Goal: Task Accomplishment & Management: Complete application form

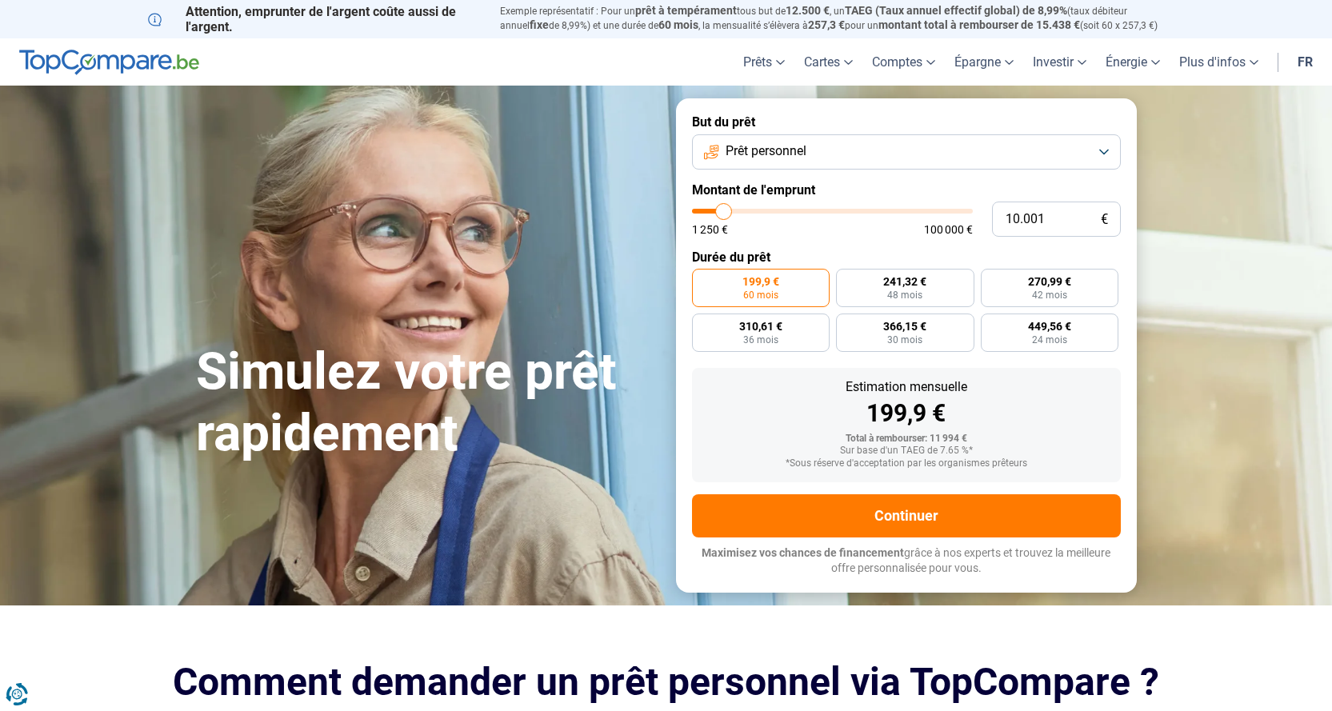
click at [1104, 150] on button "Prêt personnel" at bounding box center [906, 151] width 429 height 35
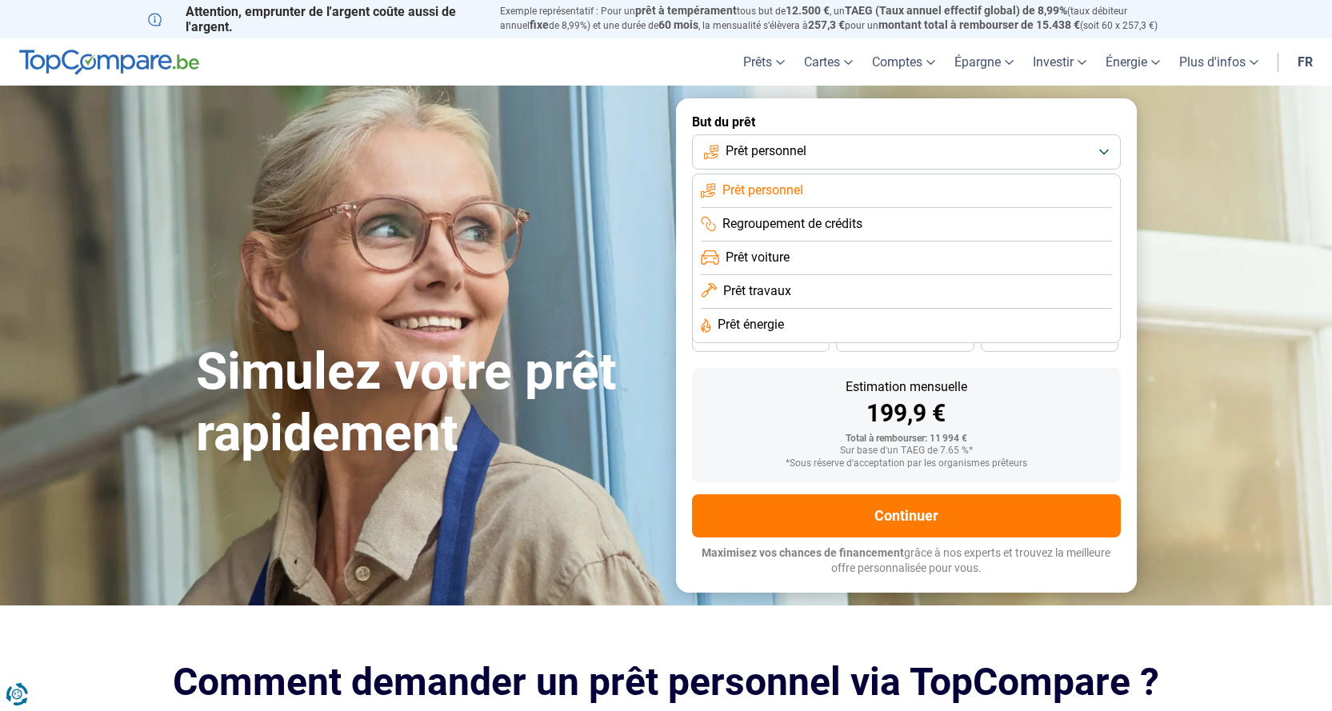
click at [810, 191] on li "Prêt personnel" at bounding box center [906, 191] width 411 height 34
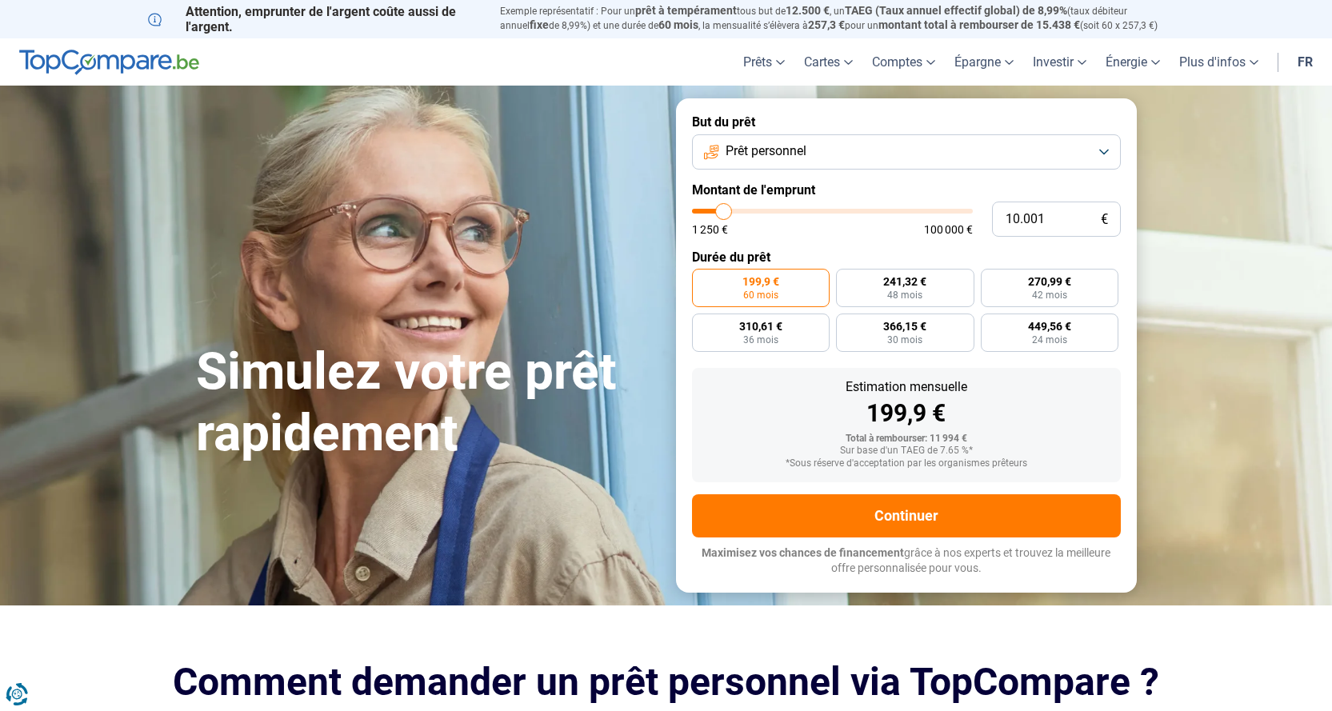
type input "8.750"
type input "8750"
type input "9.000"
type input "9000"
type input "9.750"
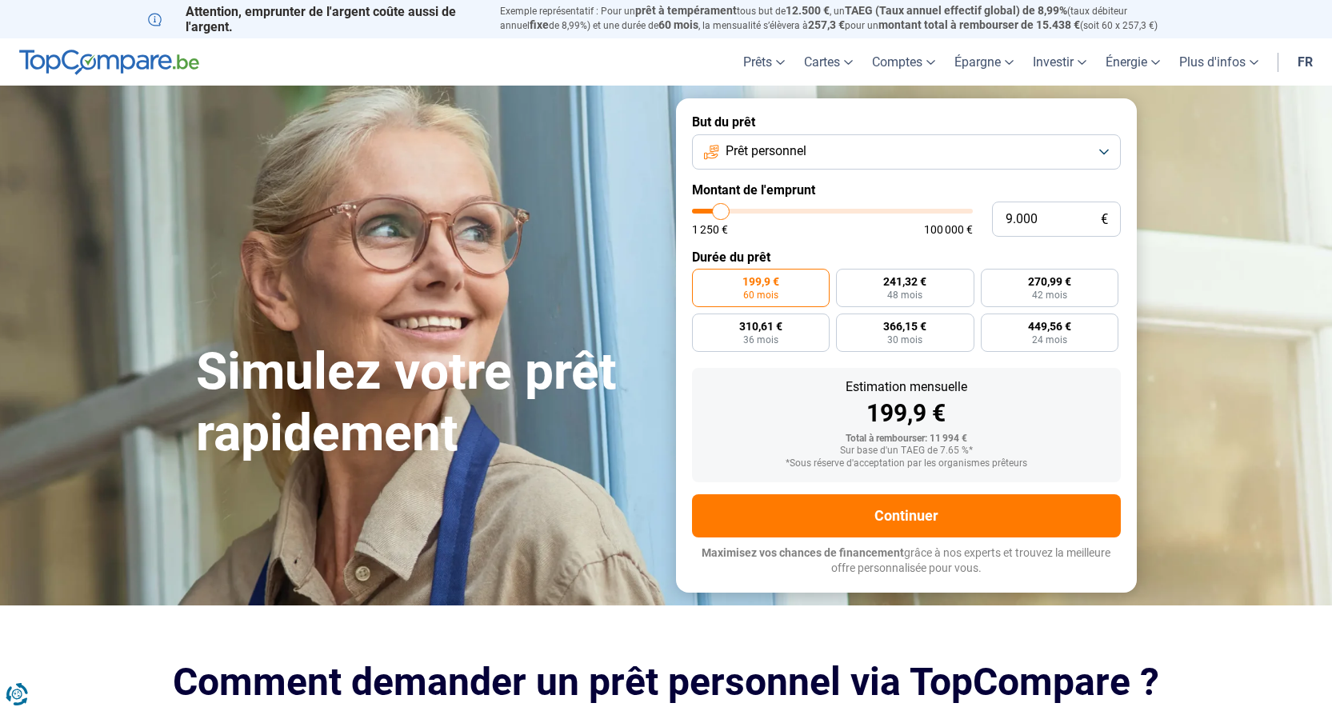
type input "9750"
type input "10.500"
type input "10500"
type input "11.750"
type input "11750"
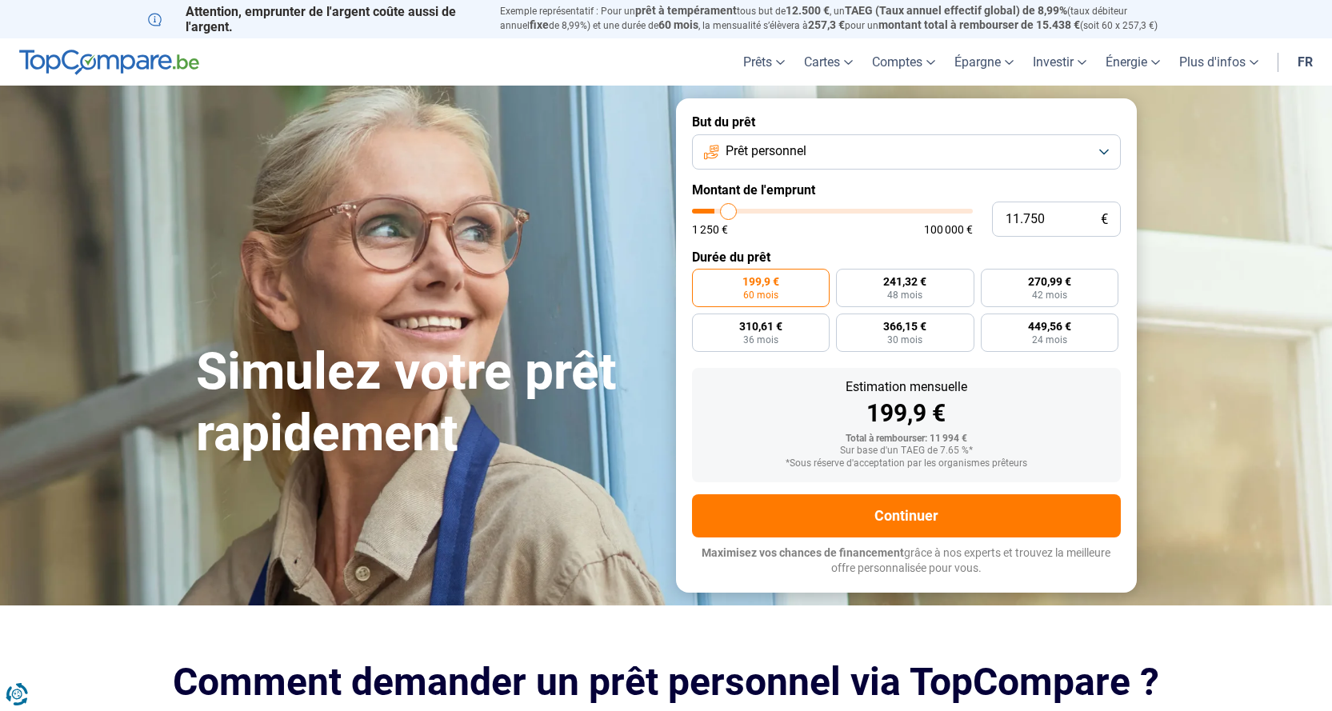
type input "13.250"
type input "13250"
type input "15.000"
type input "15000"
type input "17.000"
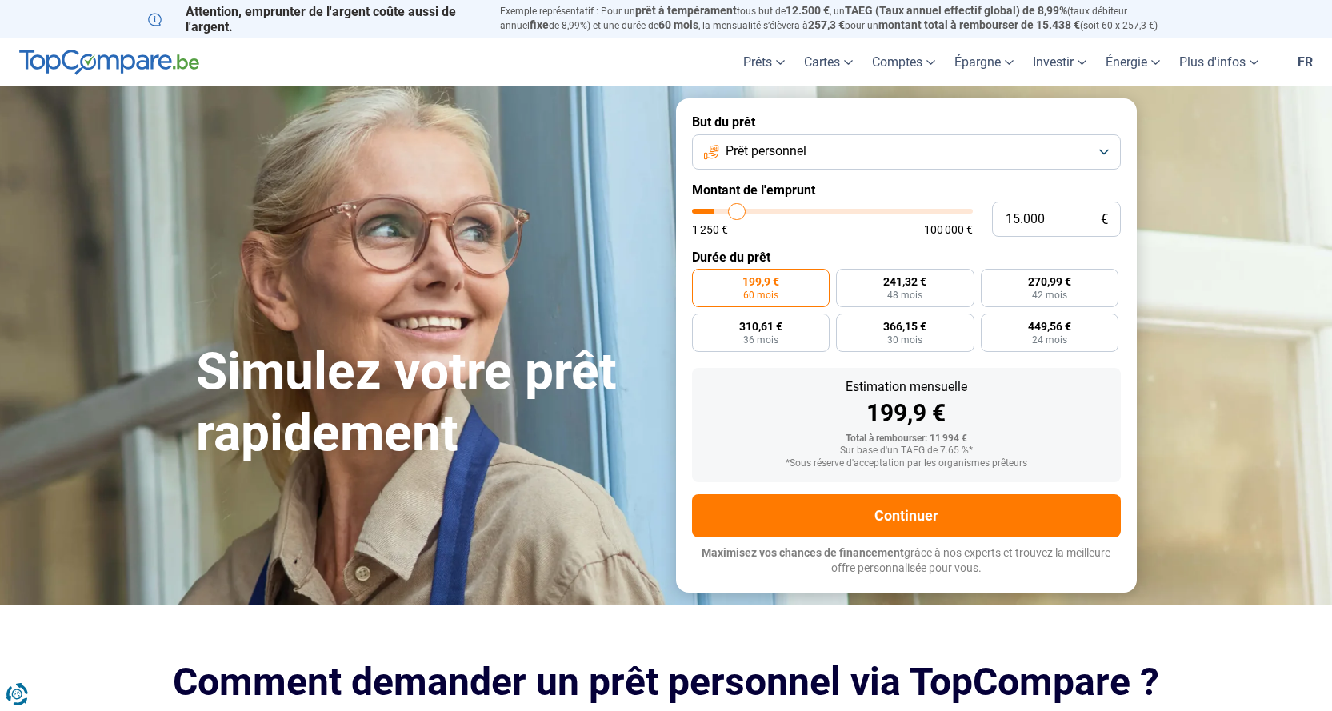
type input "17000"
type input "18.750"
type input "18750"
type input "19.250"
type input "19250"
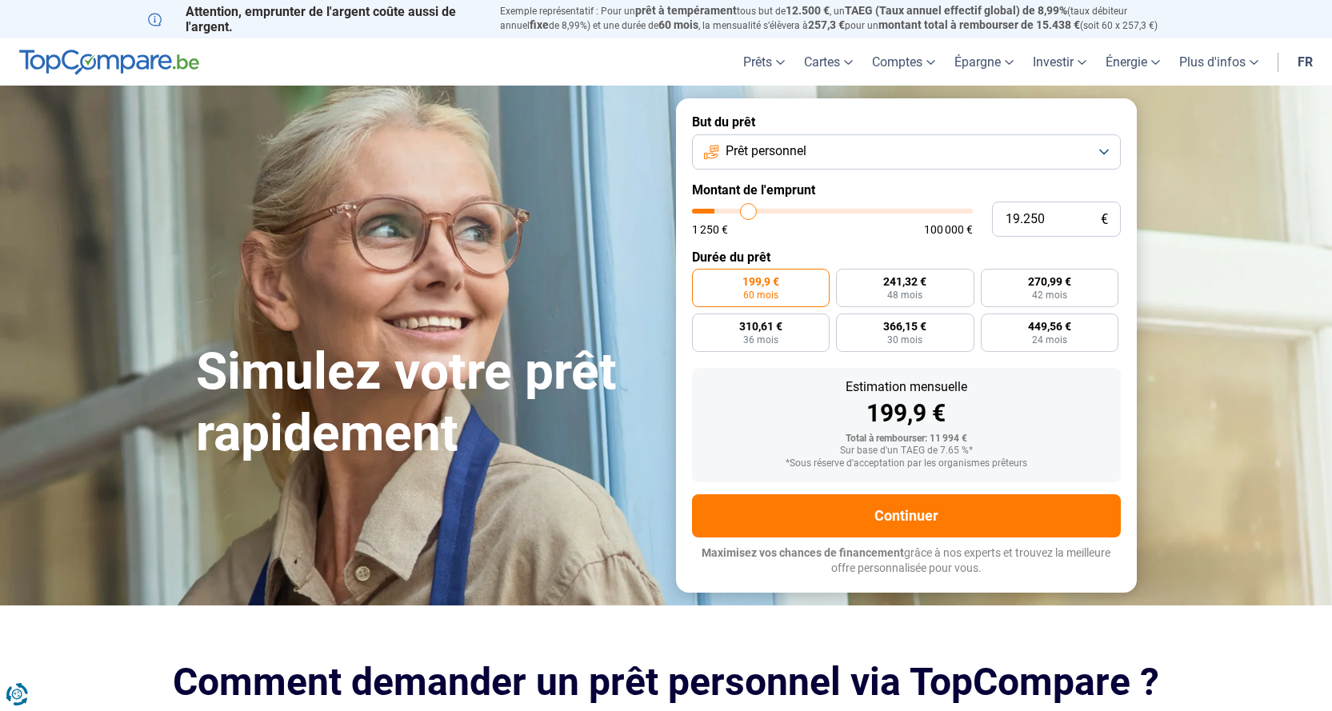
type input "20.500"
type input "20500"
type input "20.750"
type input "20750"
type input "21.500"
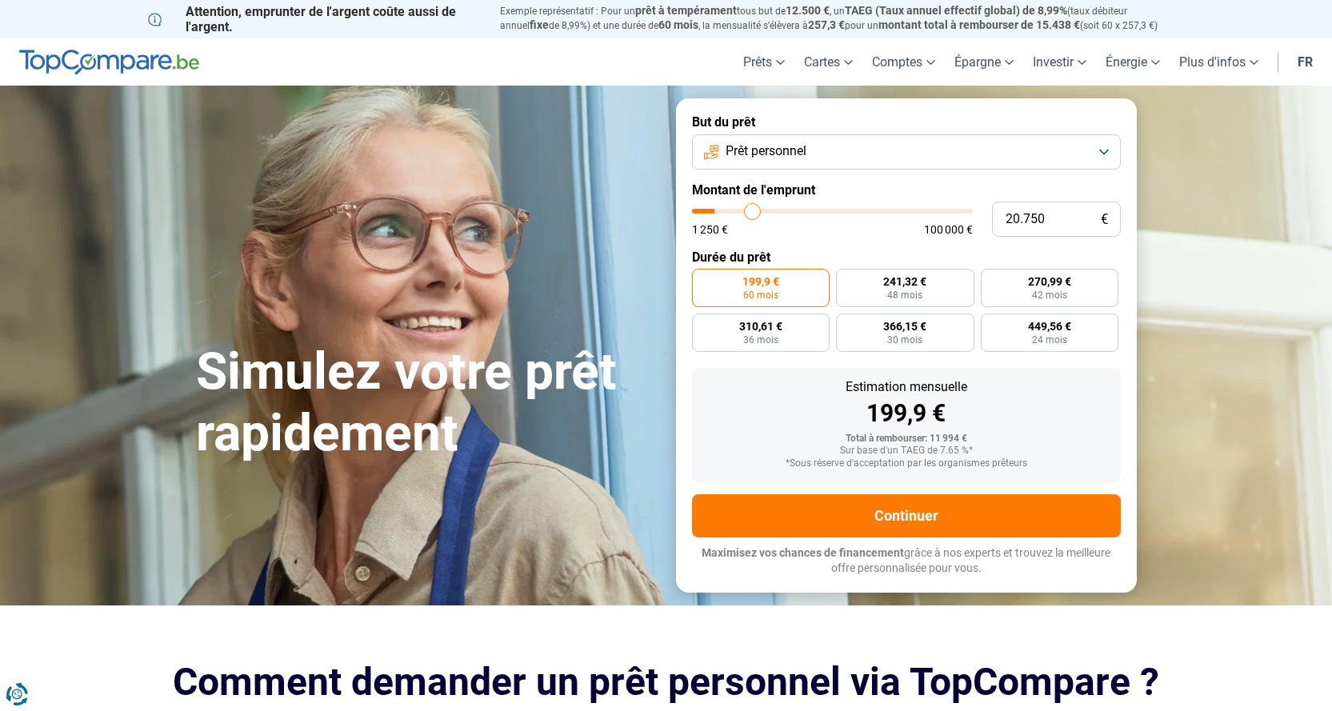
type input "21500"
type input "22.000"
type input "22000"
type input "22.250"
type input "22250"
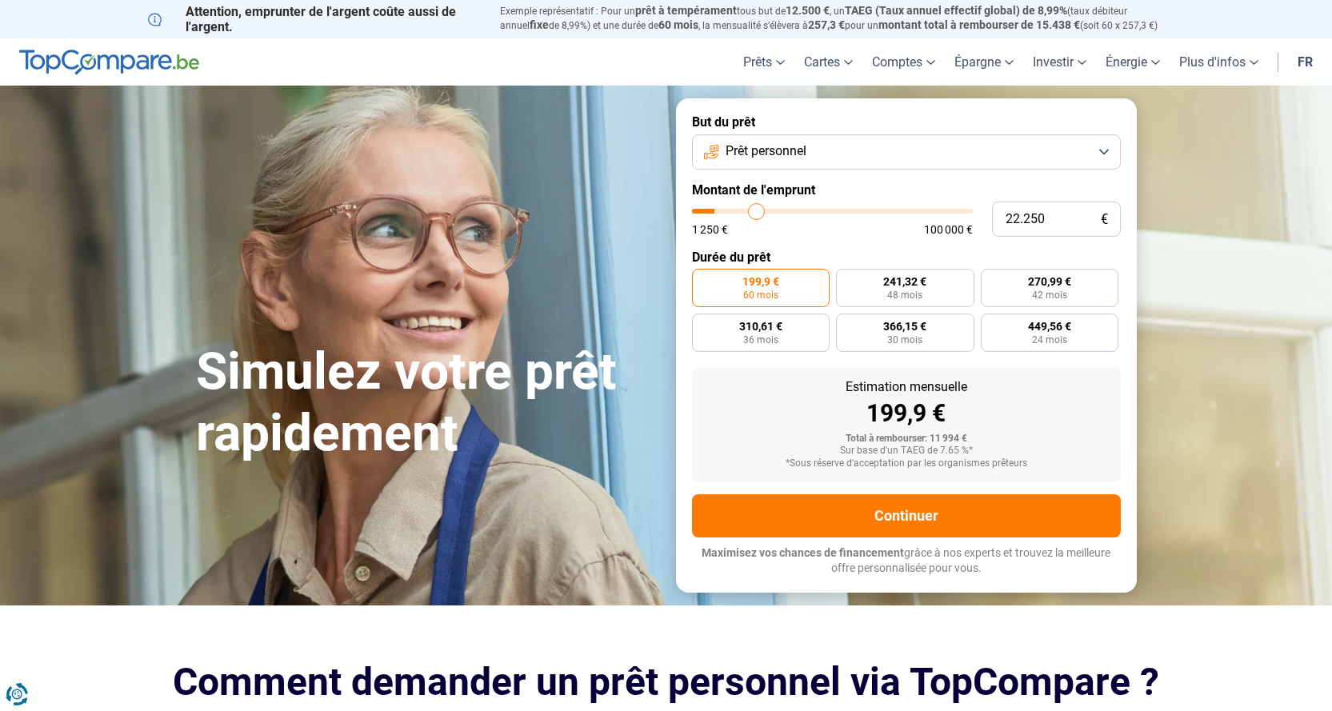
type input "23.000"
type input "23000"
type input "23.250"
type input "23250"
type input "23.750"
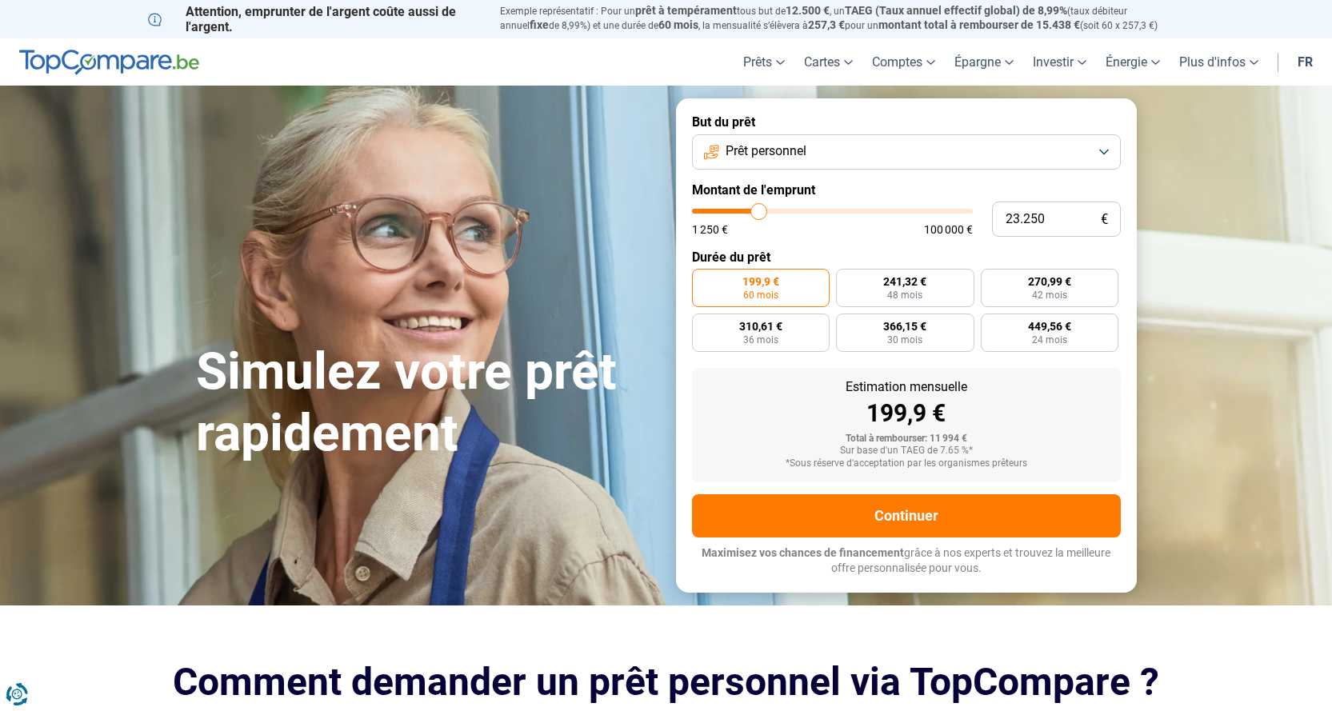
type input "23750"
type input "24.250"
type input "24250"
type input "24.750"
type input "24750"
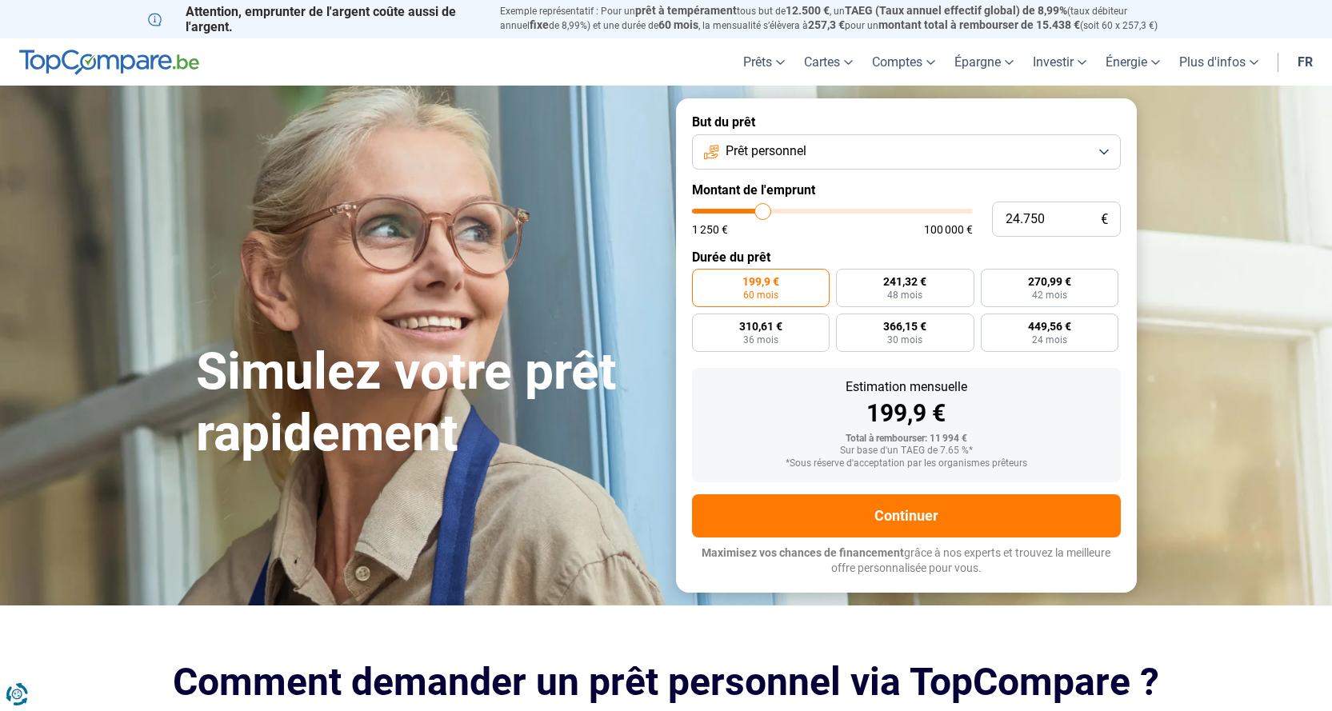
type input "25.000"
type input "25000"
type input "25.750"
type input "25750"
type input "26.250"
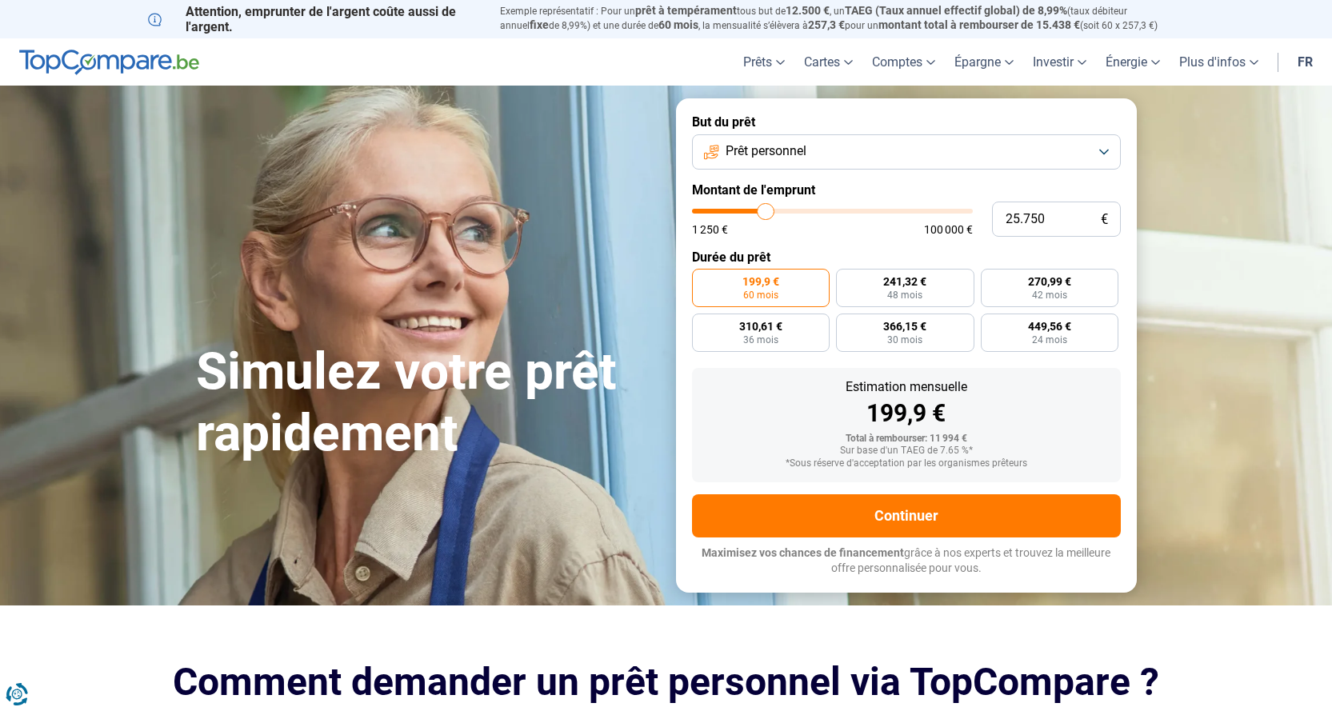
type input "26250"
type input "26.500"
type input "26500"
type input "27.250"
type input "27250"
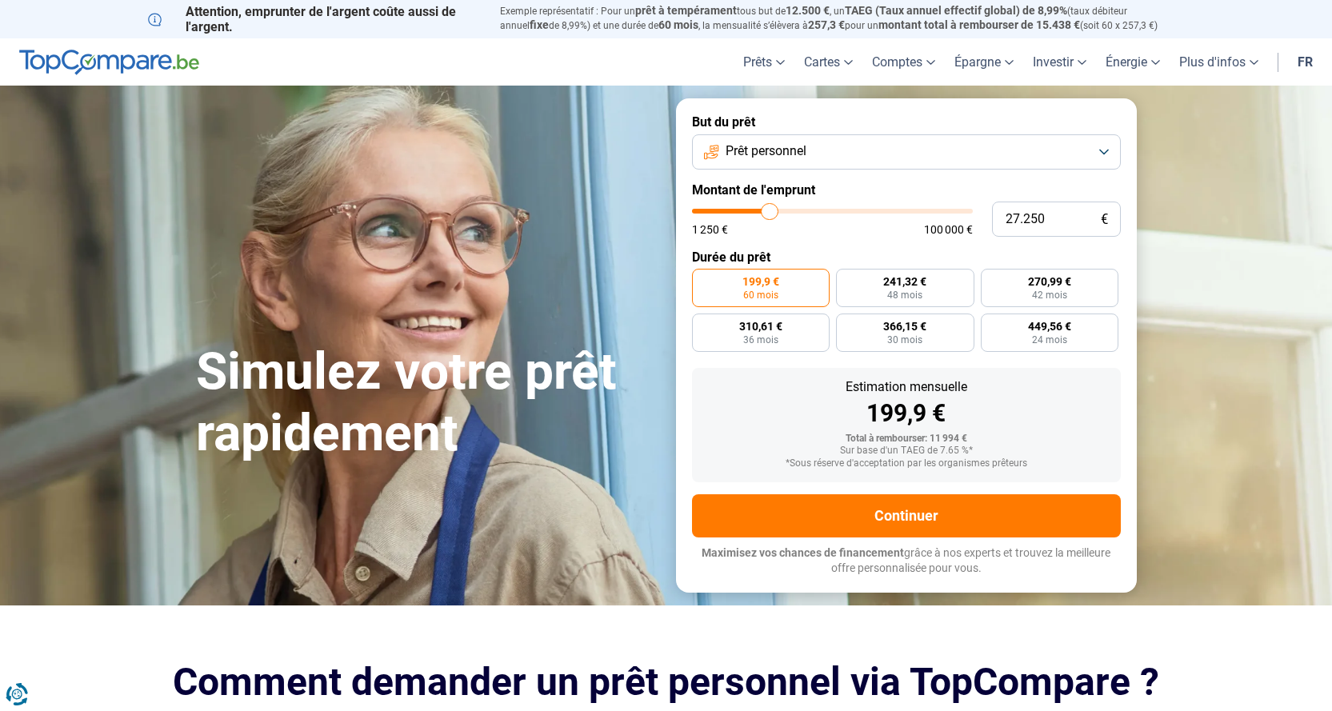
type input "27.750"
type input "27750"
type input "28.750"
type input "28750"
type input "29.000"
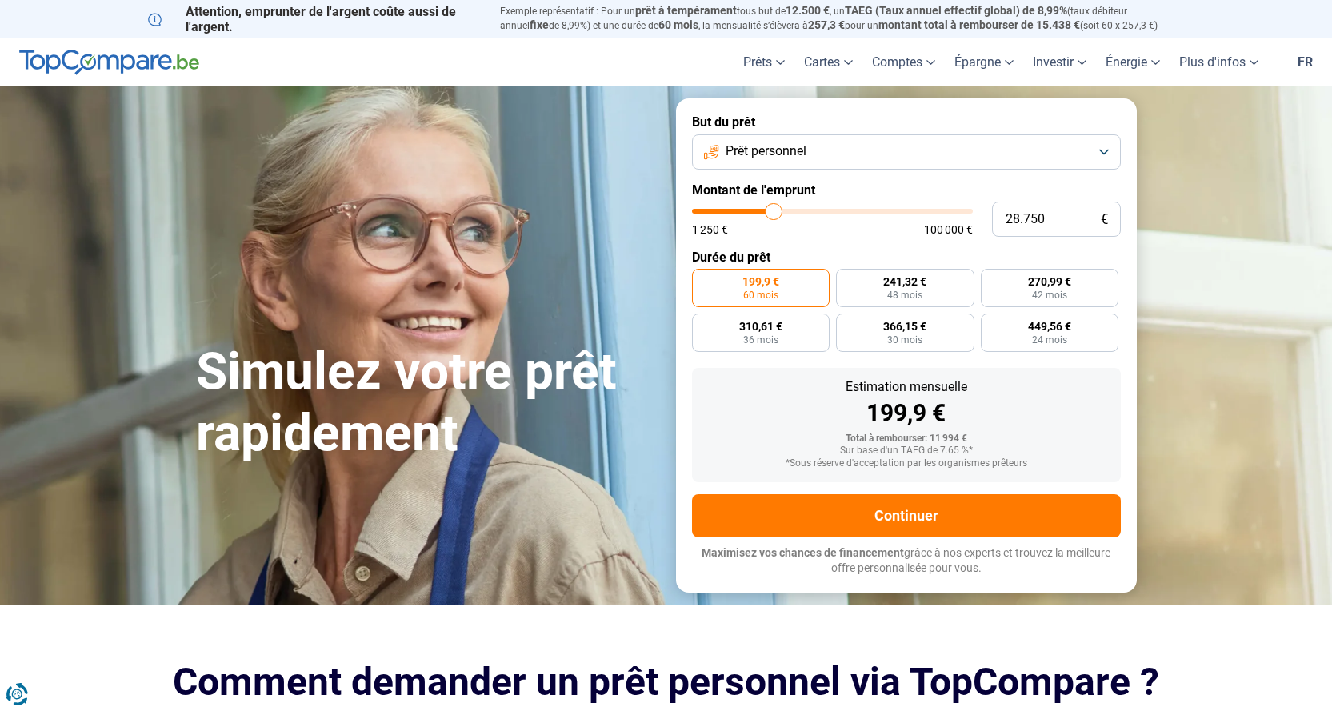
type input "29000"
type input "29.500"
type input "29500"
type input "29.750"
type input "29750"
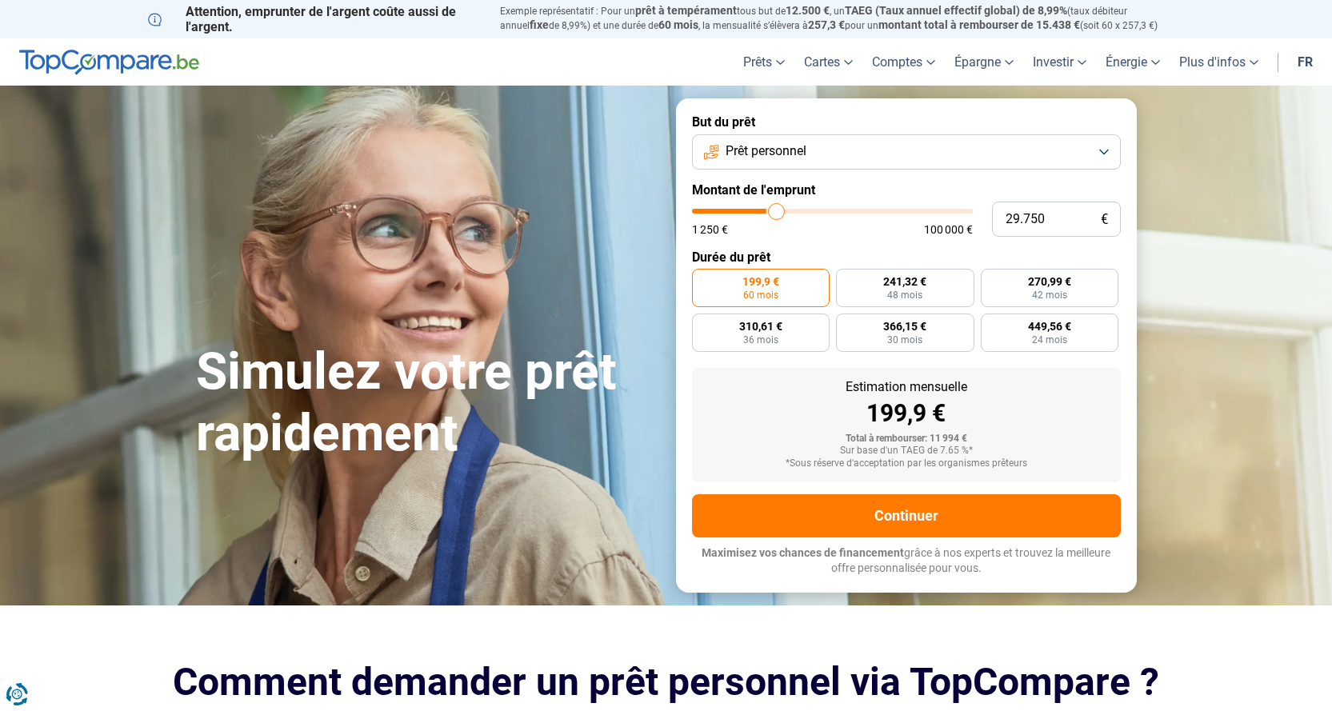
type input "30.500"
type input "30500"
type input "30.750"
type input "30750"
type input "31.250"
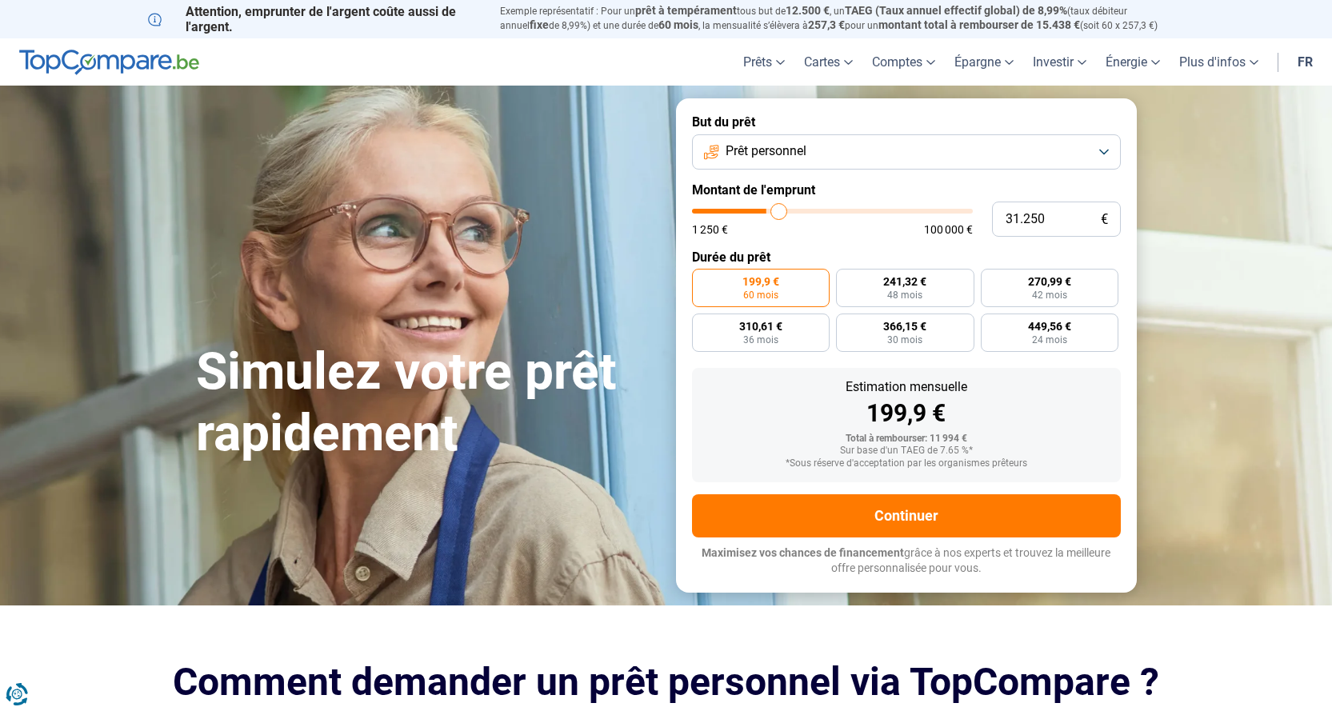
type input "31250"
type input "32.000"
type input "32000"
type input "31.750"
type input "31750"
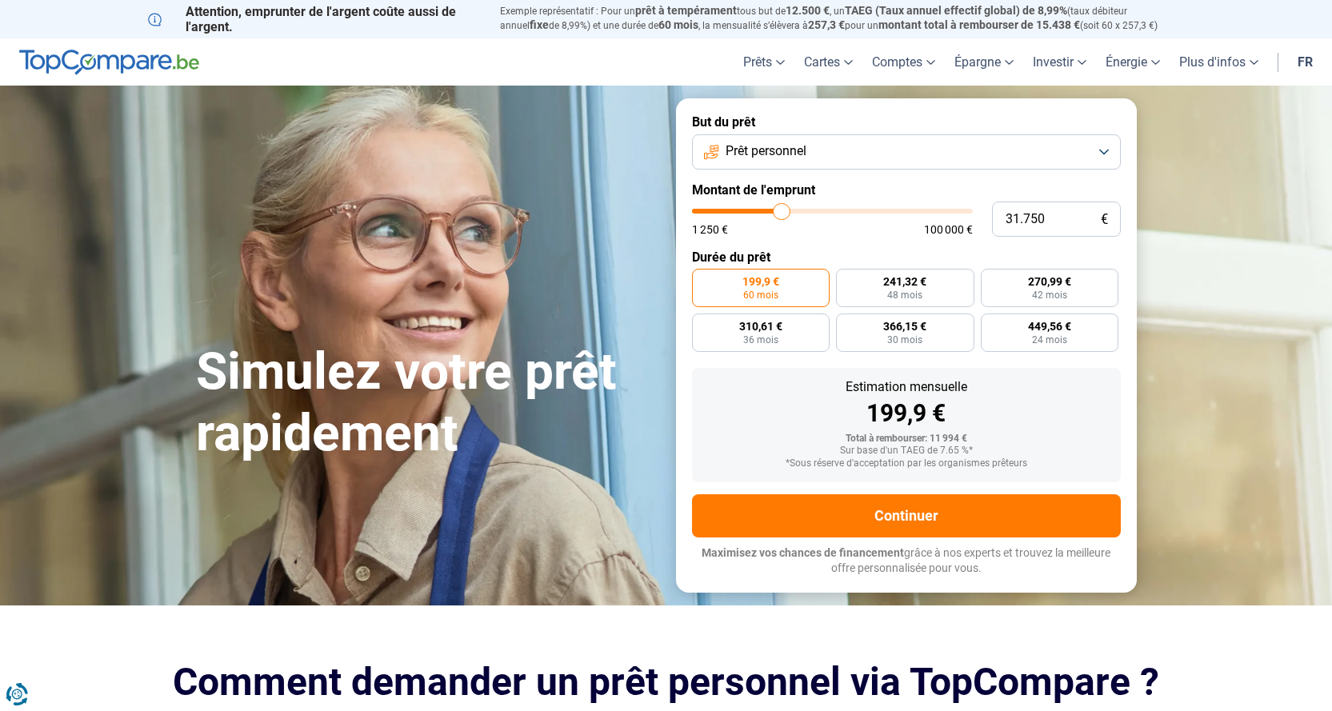
type input "31.000"
type input "31000"
type input "30.500"
type input "30500"
type input "30.250"
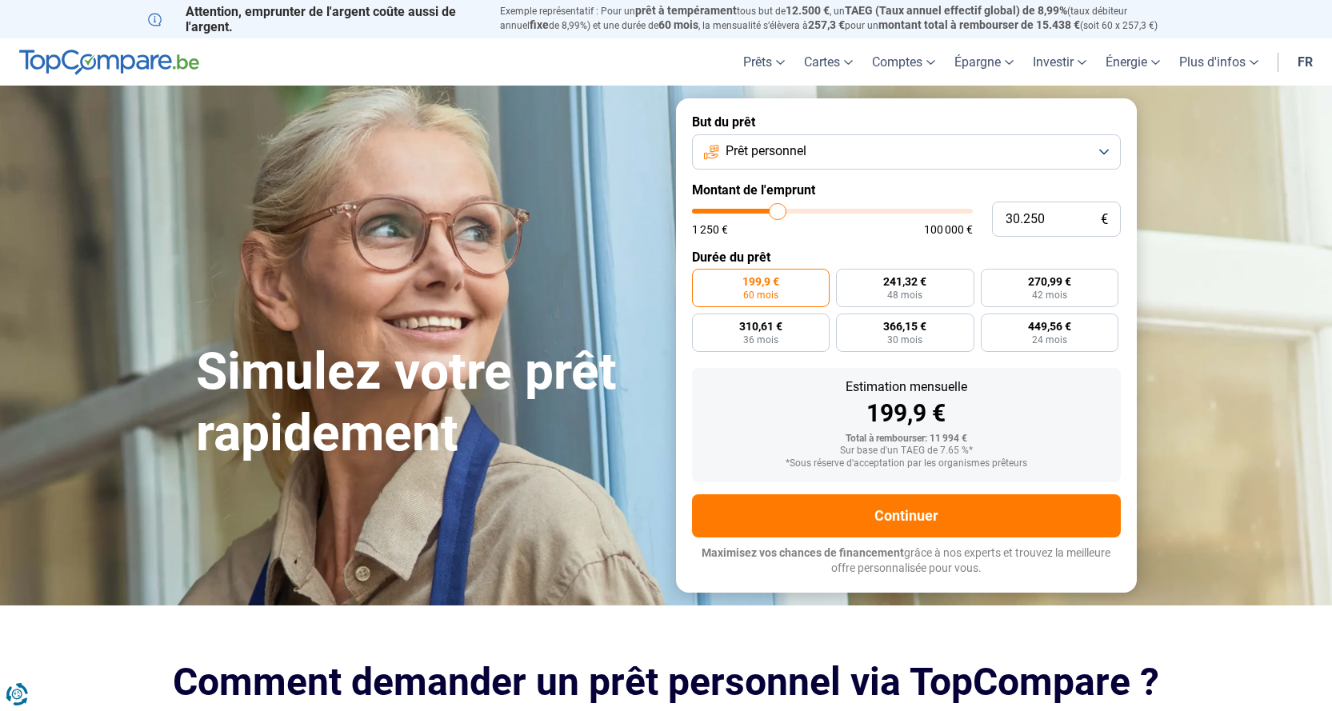
drag, startPoint x: 720, startPoint y: 210, endPoint x: 777, endPoint y: 206, distance: 57.7
type input "30250"
click at [777, 209] on input "range" at bounding box center [832, 211] width 281 height 5
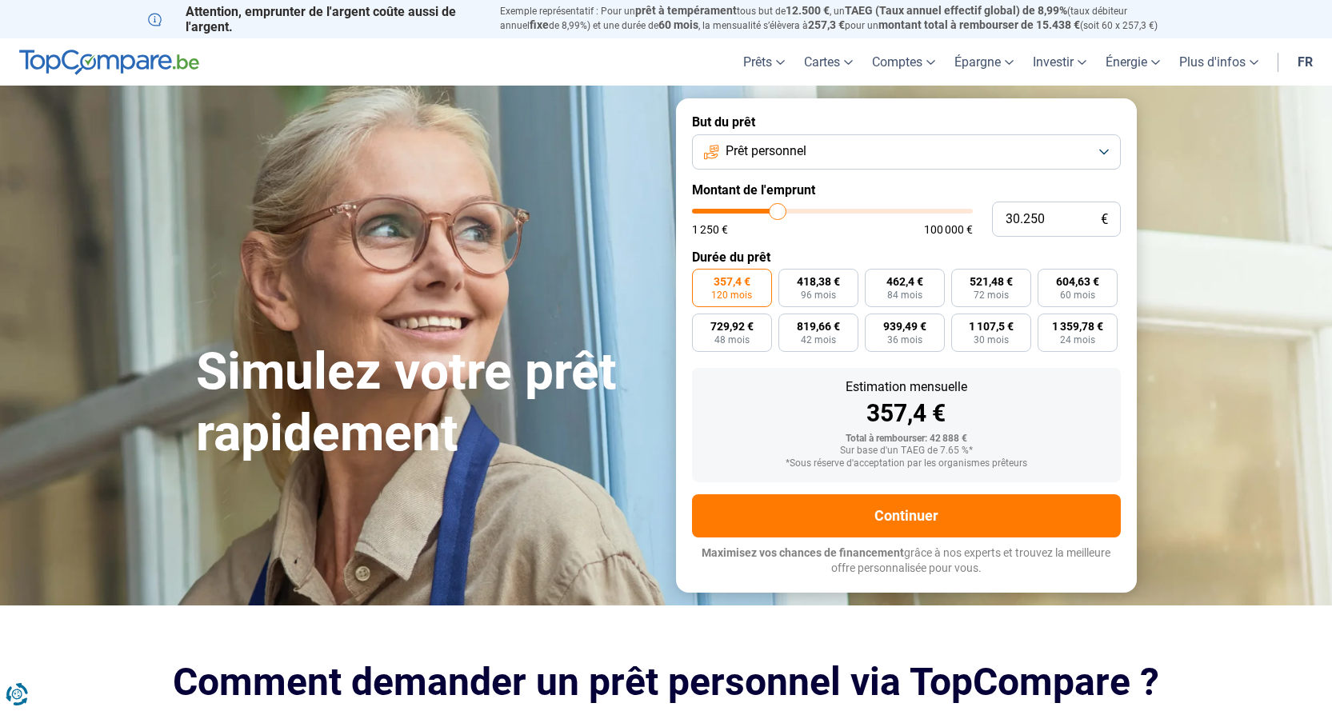
click at [769, 210] on input "range" at bounding box center [832, 211] width 281 height 5
click at [1073, 286] on span "604,63 €" at bounding box center [1077, 281] width 43 height 11
click at [1048, 279] on input "604,63 € 60 mois" at bounding box center [1042, 274] width 10 height 10
radio input "true"
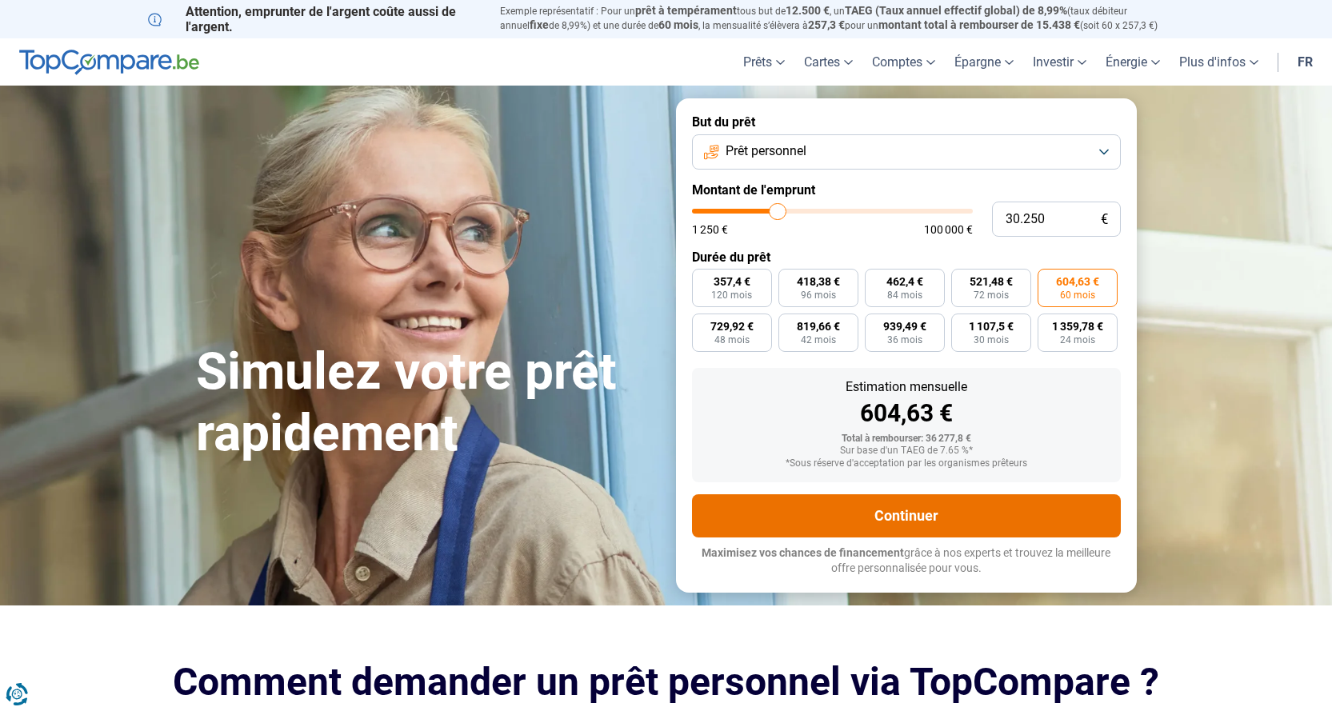
click at [882, 510] on button "Continuer" at bounding box center [906, 515] width 429 height 43
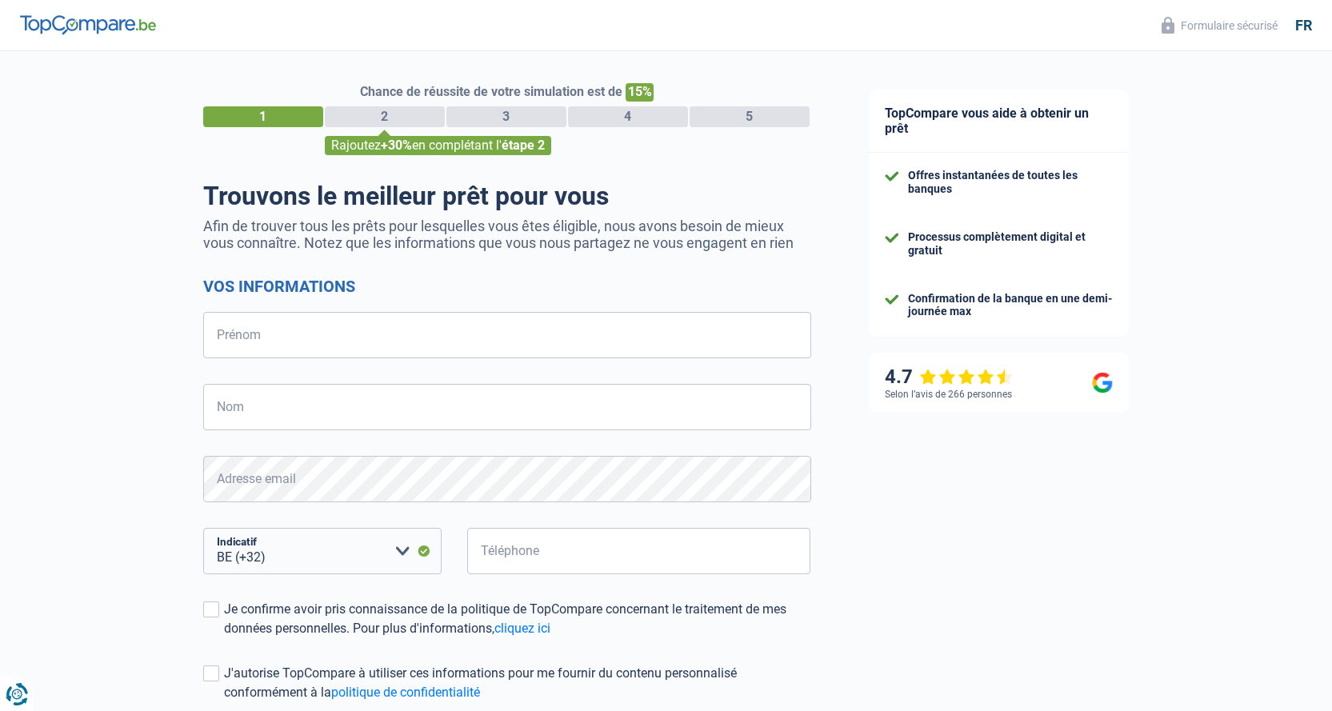
select select "32"
